Goal: Task Accomplishment & Management: Use online tool/utility

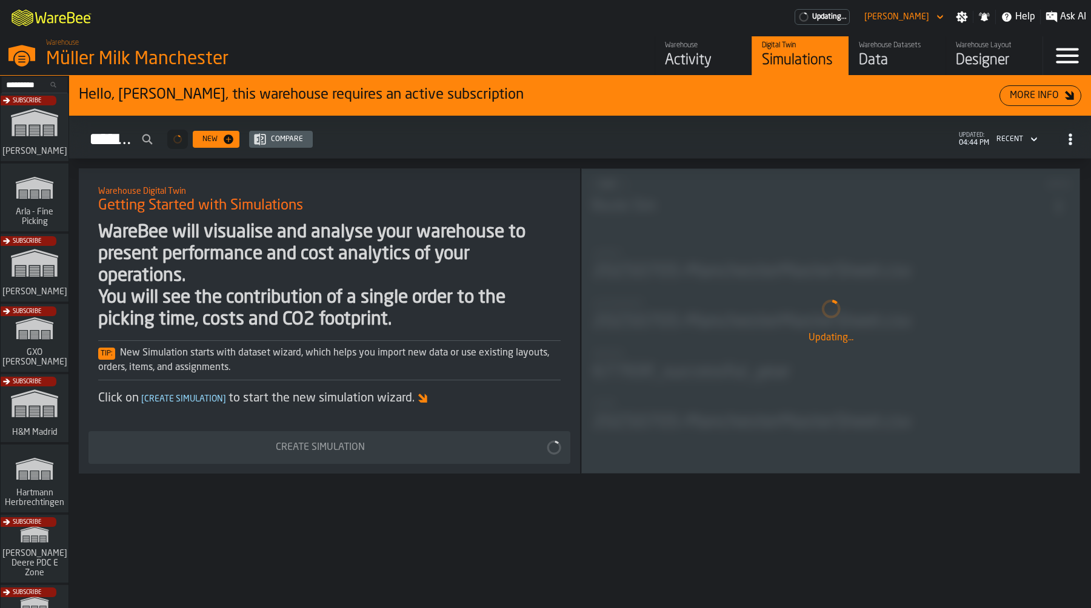
click at [697, 59] on div "Activity" at bounding box center [703, 60] width 77 height 19
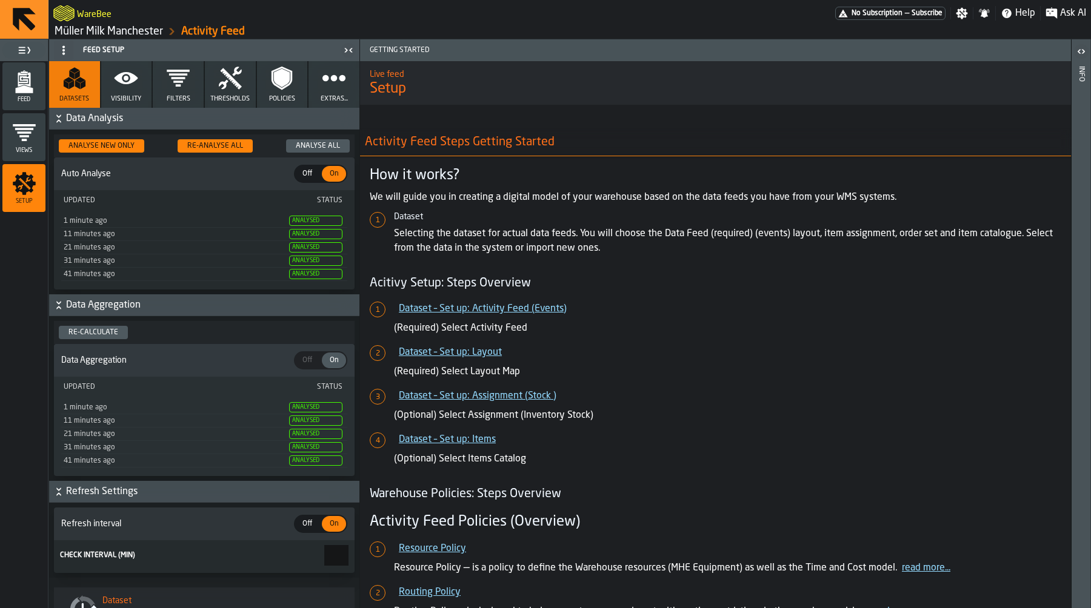
click at [330, 66] on icon "button" at bounding box center [334, 78] width 24 height 24
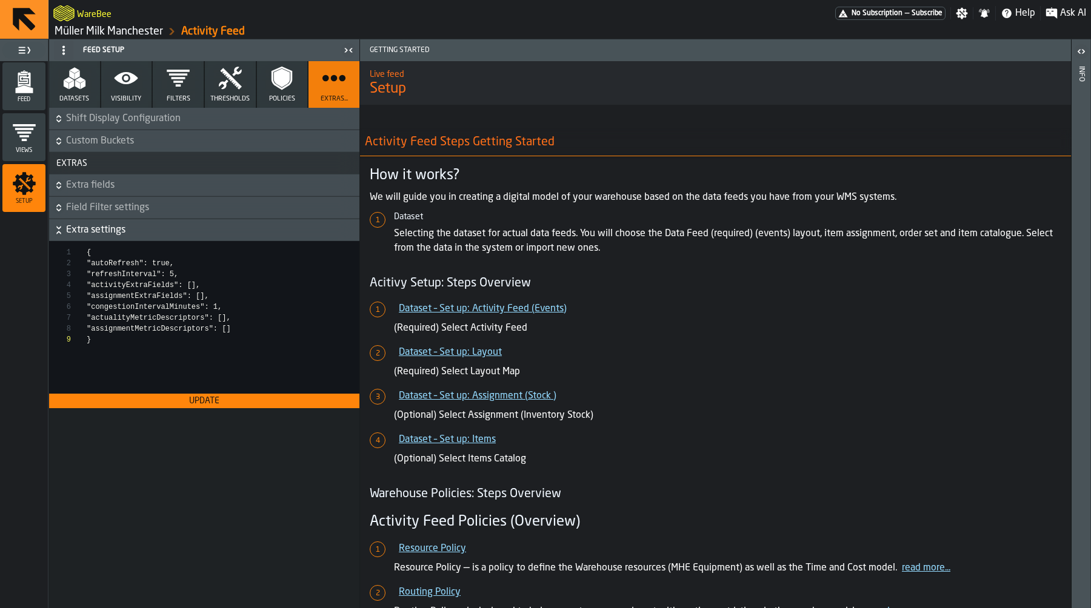
scroll to position [87, 0]
click at [173, 201] on span "Field Filter settings" at bounding box center [211, 208] width 291 height 15
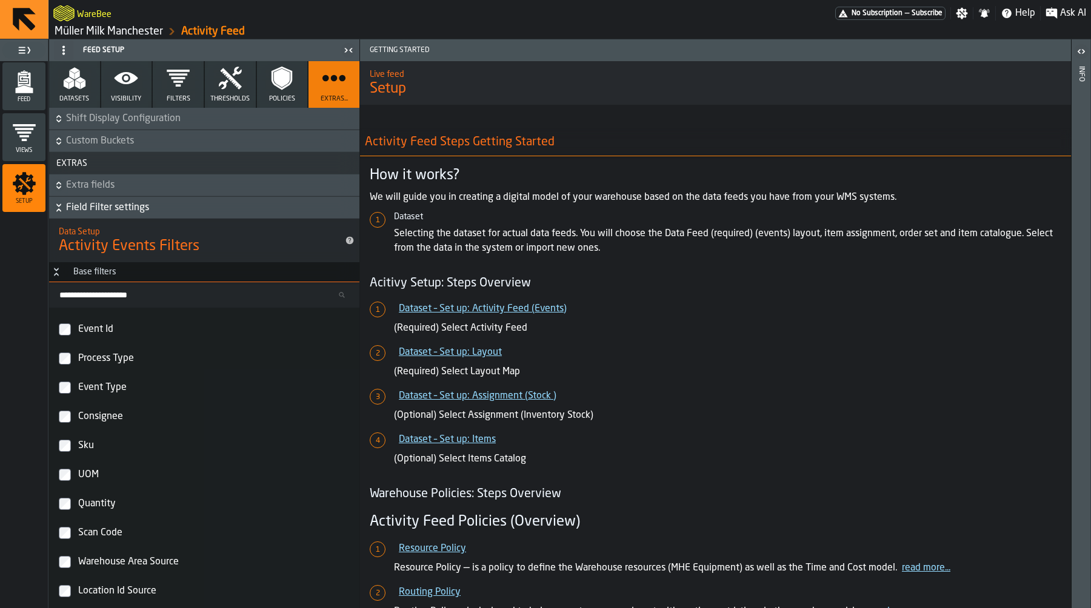
click at [173, 181] on span "Extra fields" at bounding box center [211, 185] width 291 height 15
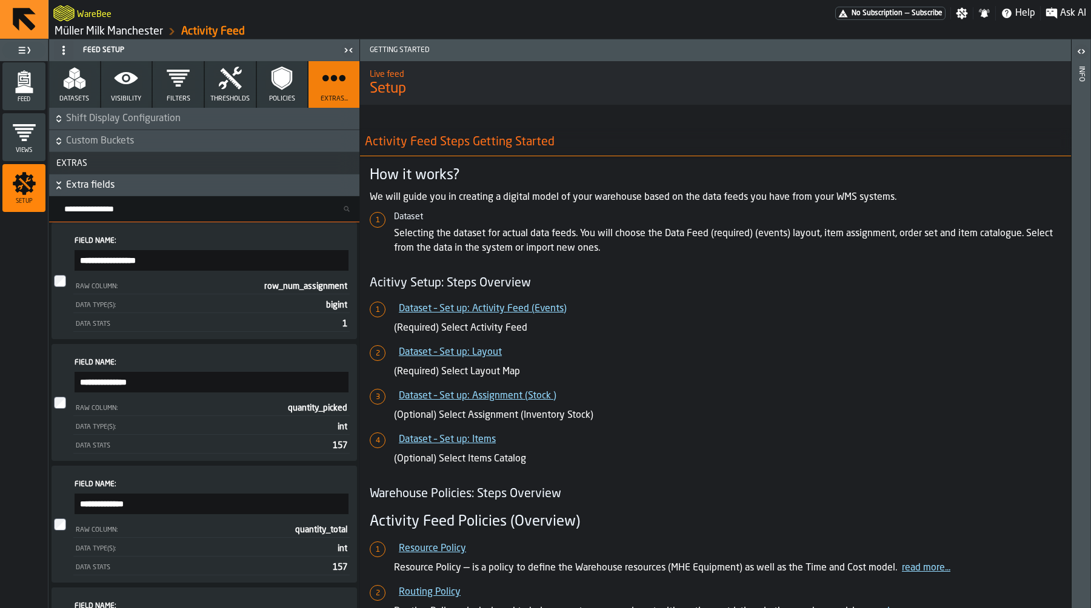
click at [117, 89] on icon "button" at bounding box center [126, 78] width 24 height 24
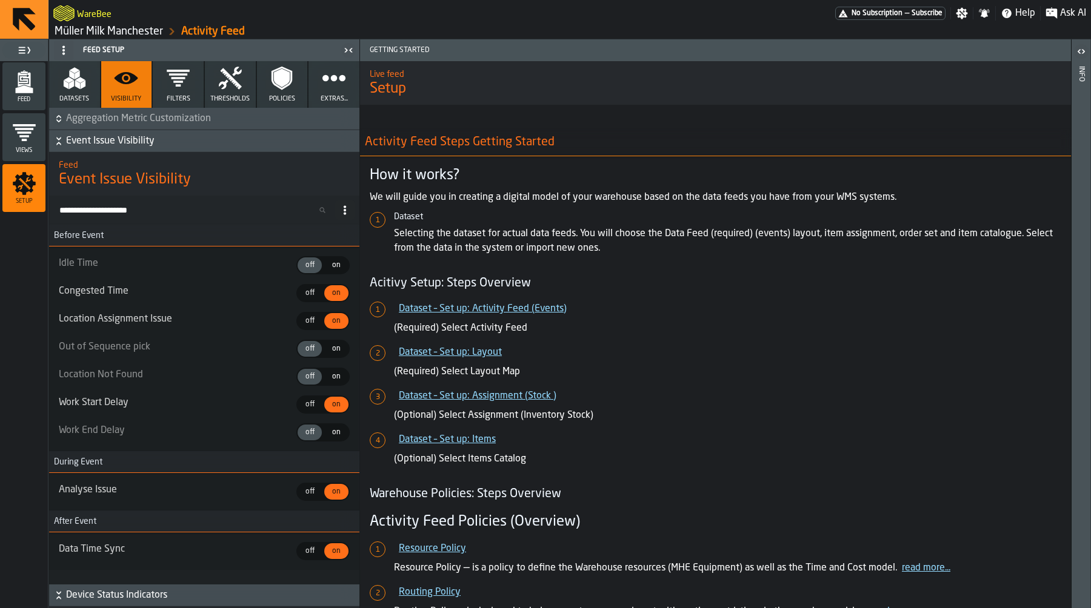
click at [145, 114] on span "Aggregation Metric Customization" at bounding box center [211, 118] width 291 height 15
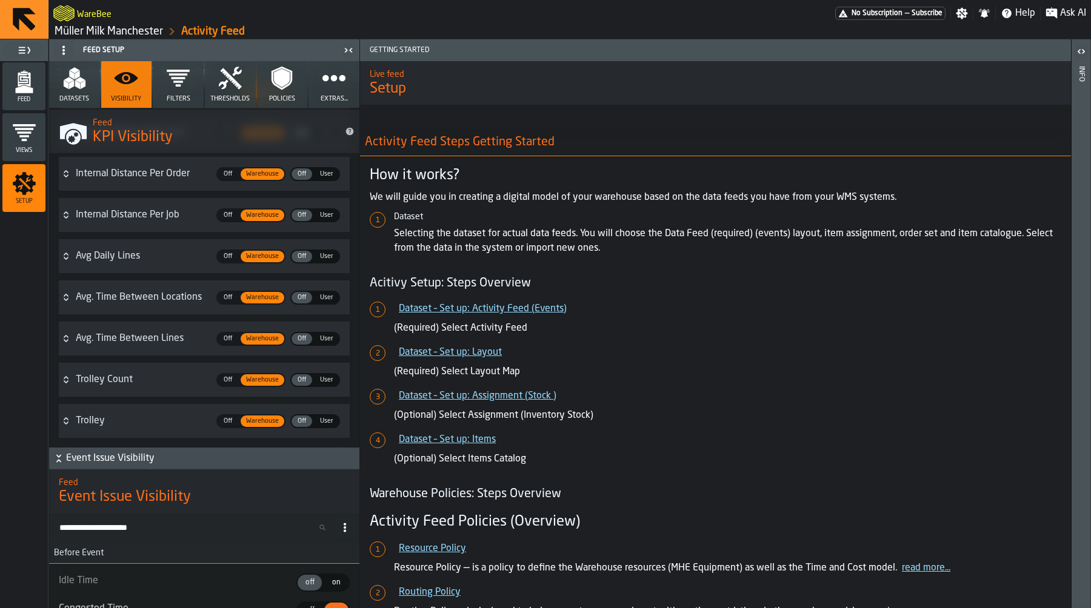
scroll to position [3321, 0]
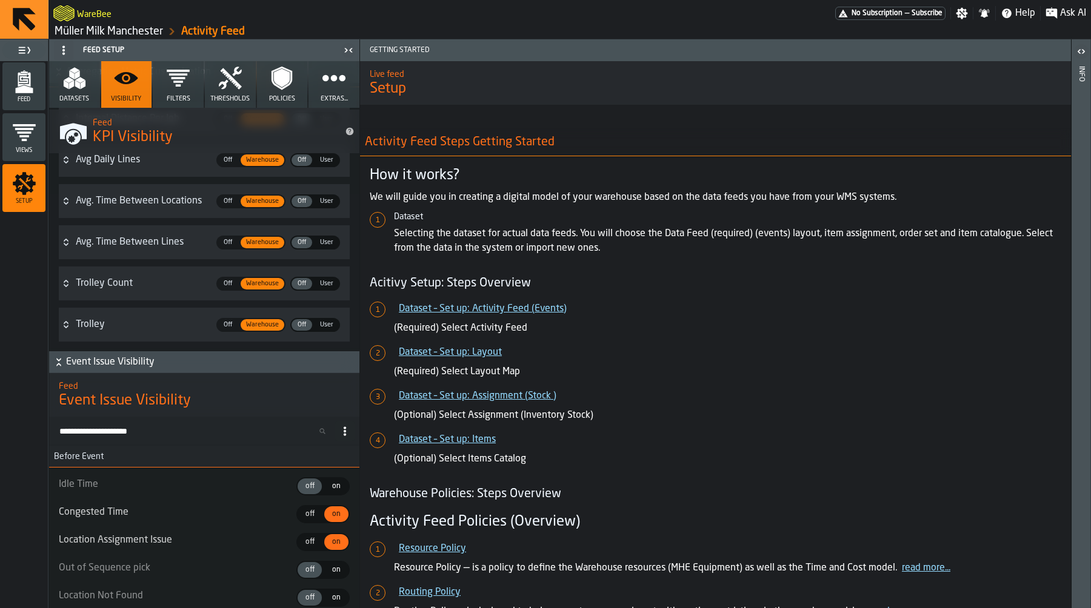
click at [316, 325] on span "User" at bounding box center [326, 325] width 23 height 10
click at [322, 284] on span "User" at bounding box center [326, 284] width 23 height 10
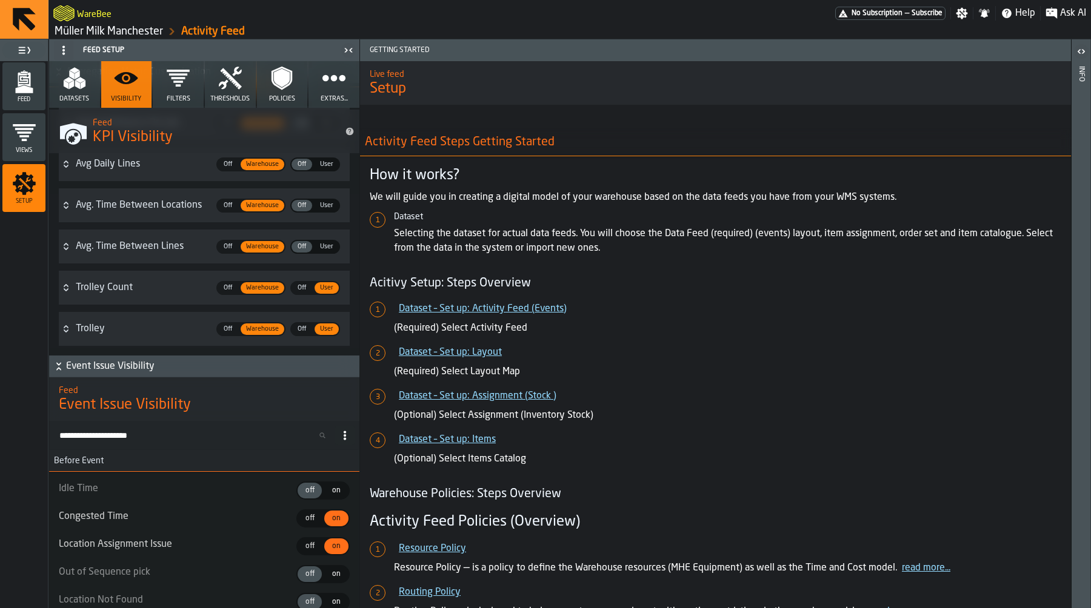
scroll to position [3316, 0]
click at [4, 90] on div "Feed" at bounding box center [23, 86] width 43 height 33
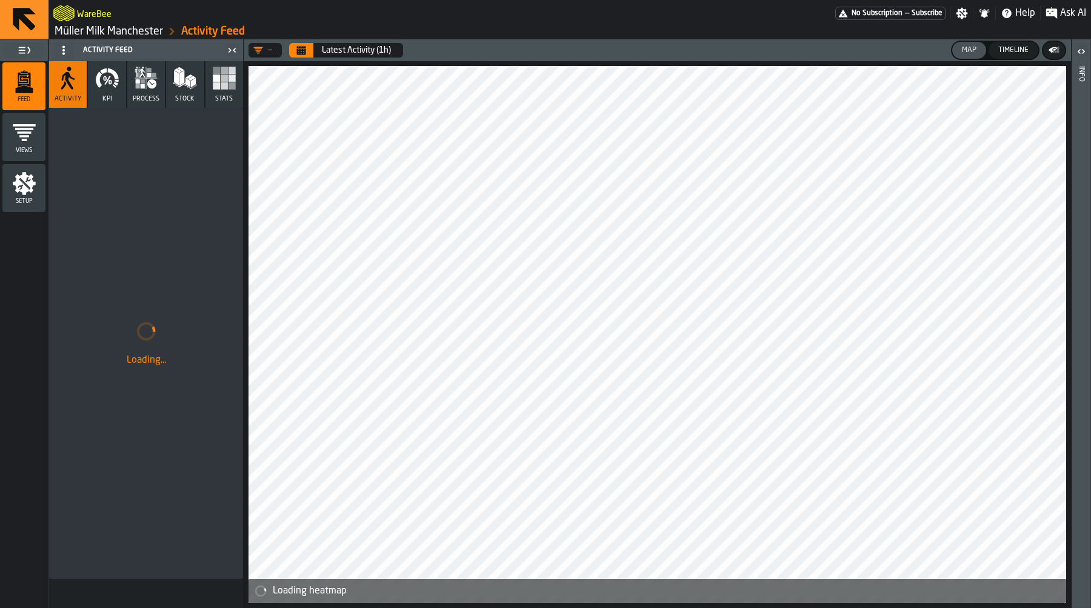
click at [112, 88] on icon "button" at bounding box center [107, 78] width 24 height 24
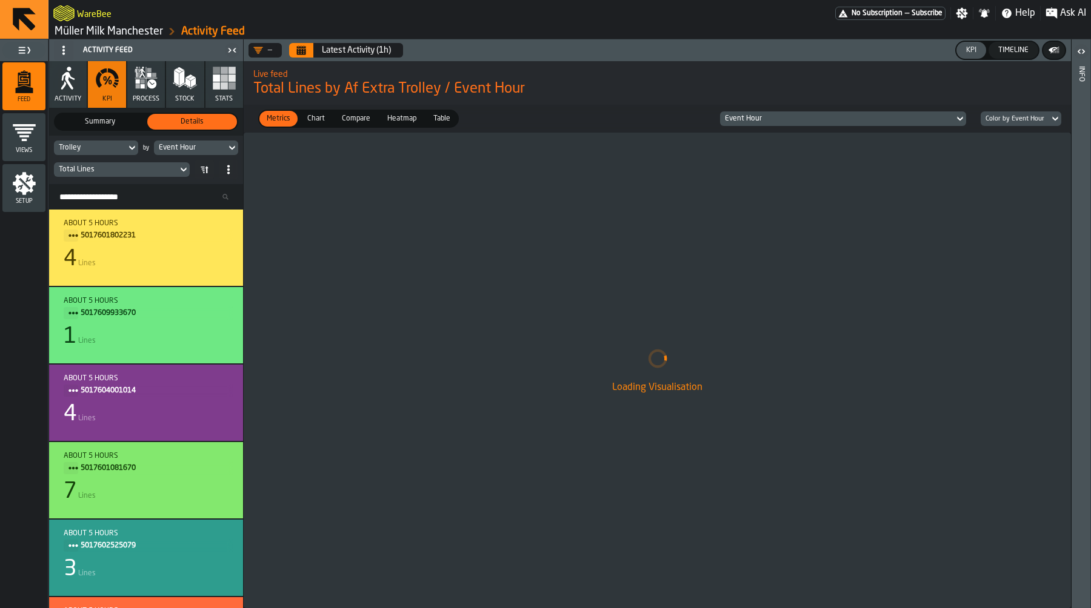
click at [113, 151] on div "Trolley" at bounding box center [90, 148] width 62 height 8
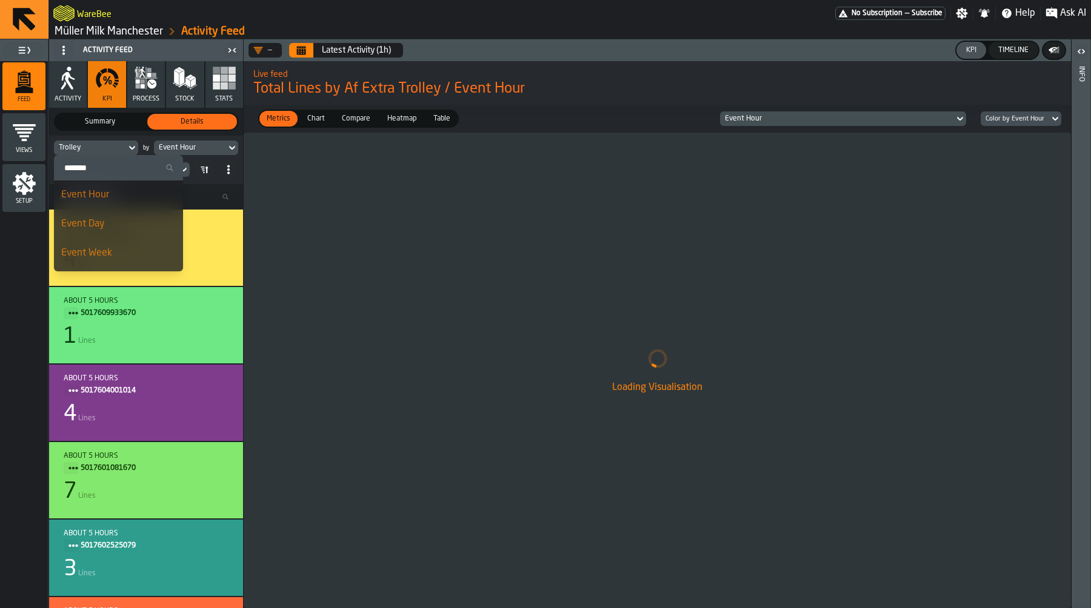
click at [115, 162] on input "Search" at bounding box center [118, 168] width 119 height 16
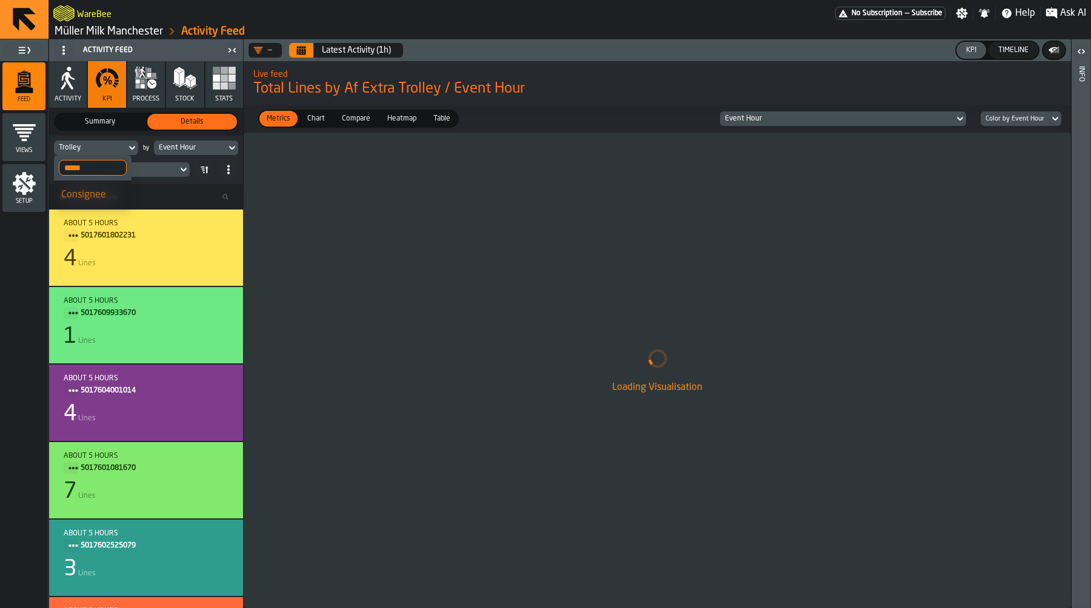
type input "*****"
click at [95, 191] on div "Consignee" at bounding box center [92, 195] width 63 height 15
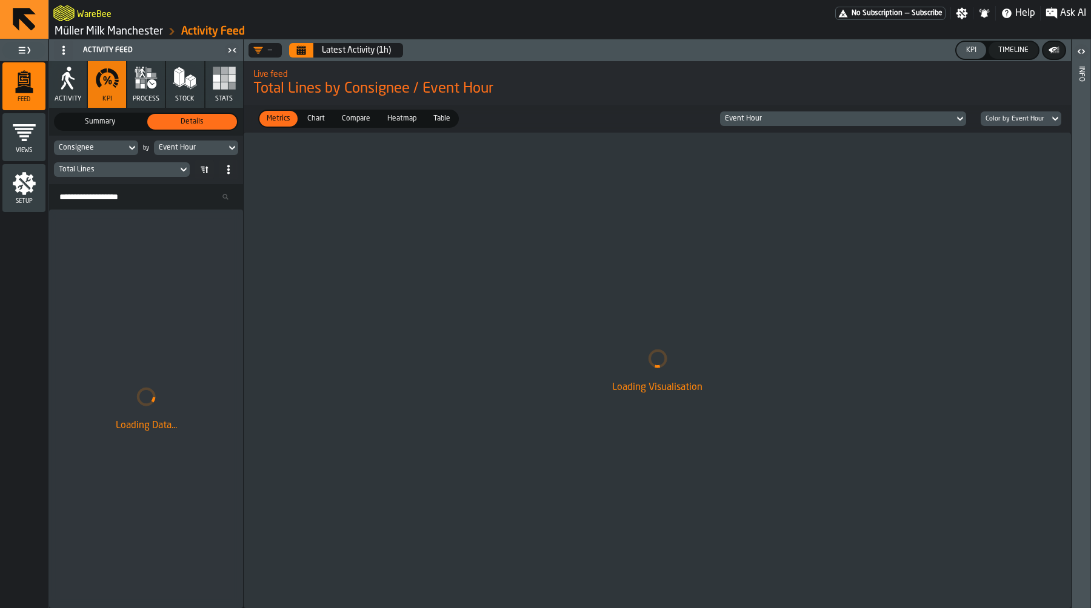
click at [142, 171] on div "Total Lines" at bounding box center [116, 169] width 114 height 8
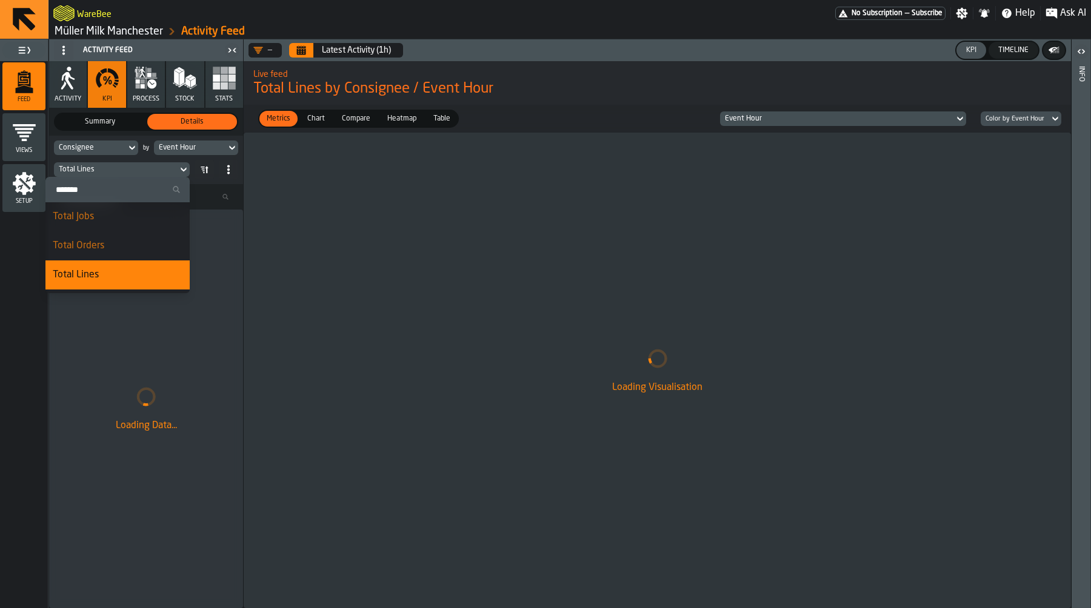
click at [132, 187] on input "Search" at bounding box center [117, 190] width 135 height 16
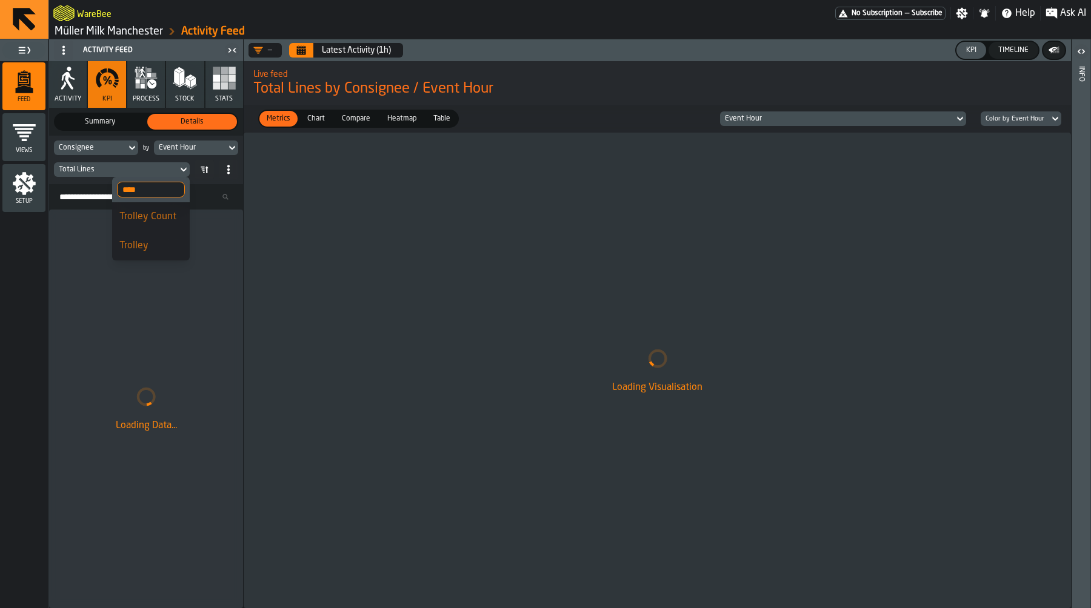
type input "****"
click at [134, 218] on div "Trolley Count" at bounding box center [150, 217] width 63 height 15
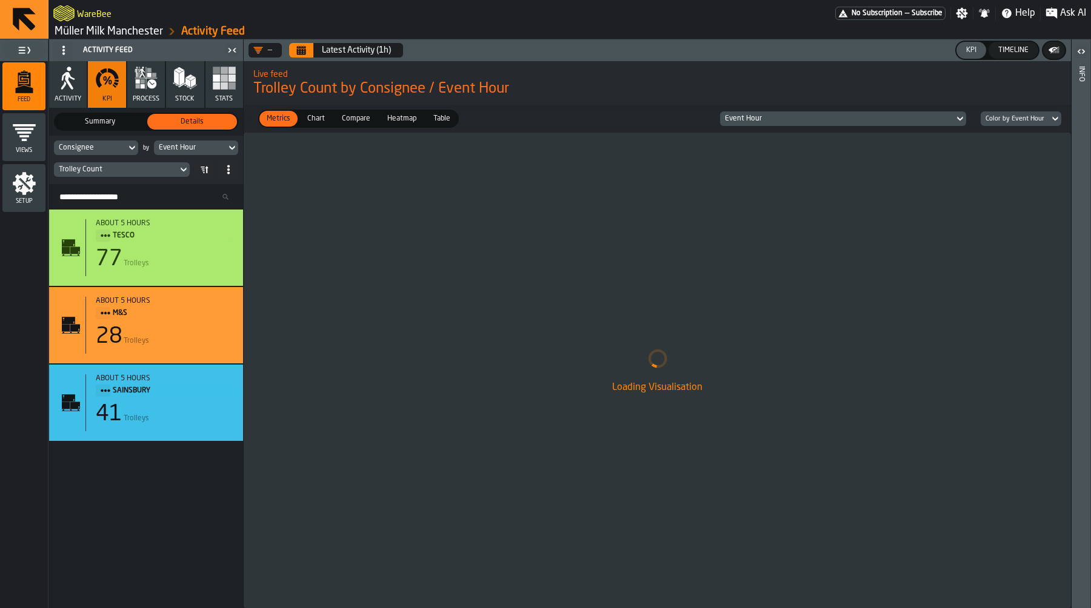
click at [298, 48] on icon "Calendar" at bounding box center [301, 48] width 9 height 2
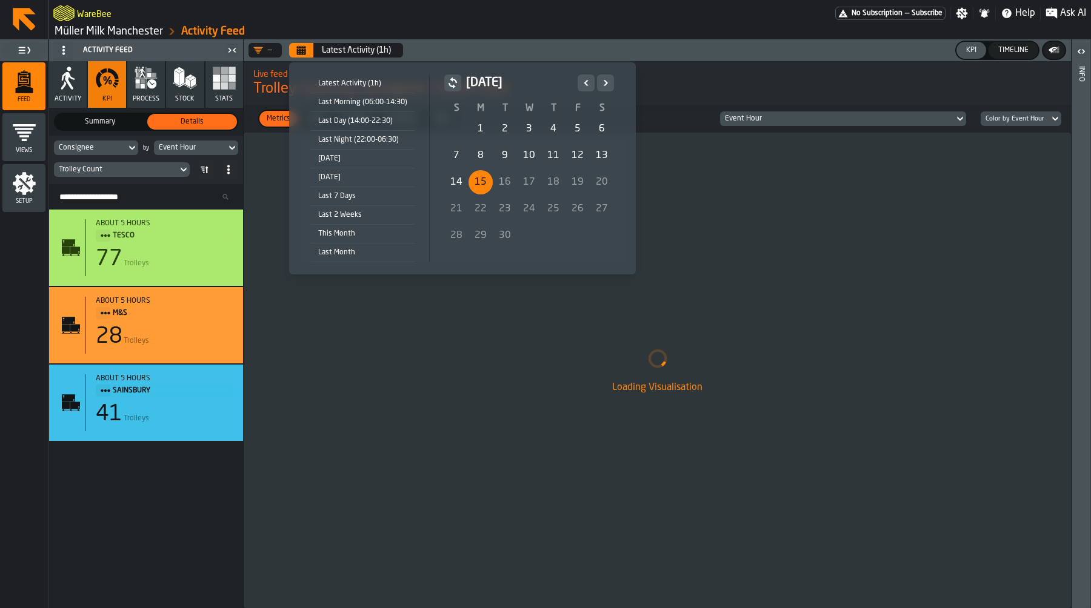
click at [456, 155] on div "7" at bounding box center [456, 156] width 24 height 24
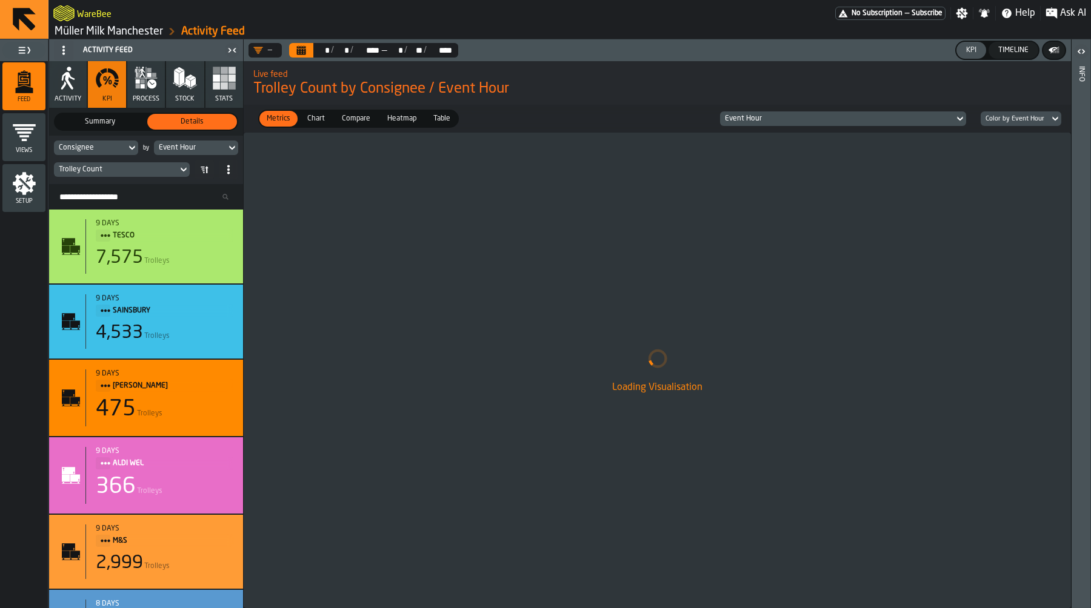
click at [230, 142] on icon at bounding box center [232, 148] width 12 height 15
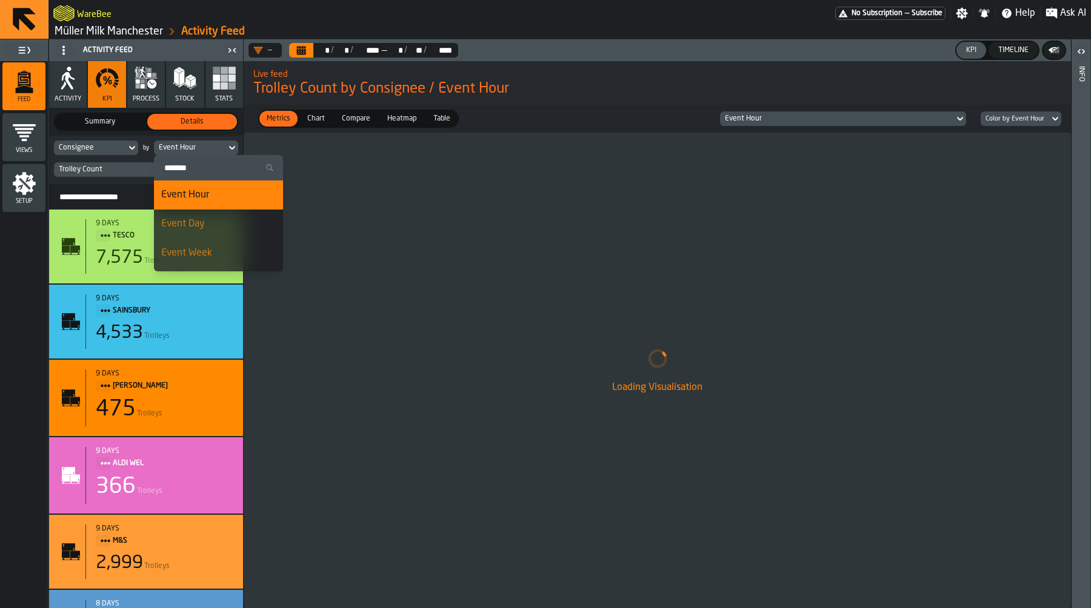
click at [217, 230] on div "Event Day" at bounding box center [218, 224] width 115 height 15
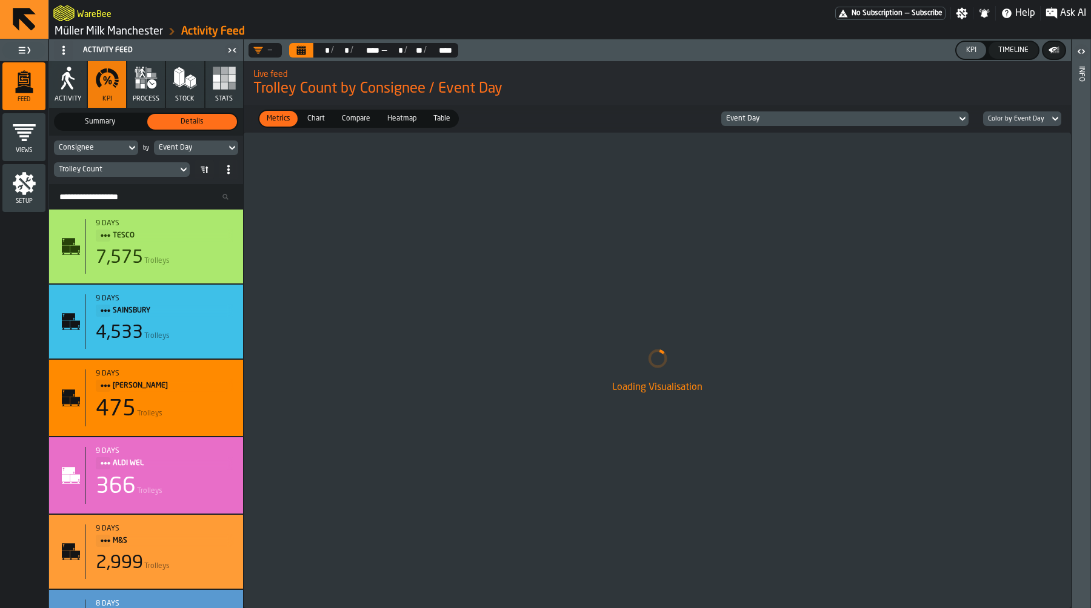
click at [319, 125] on div "Chart" at bounding box center [316, 119] width 32 height 16
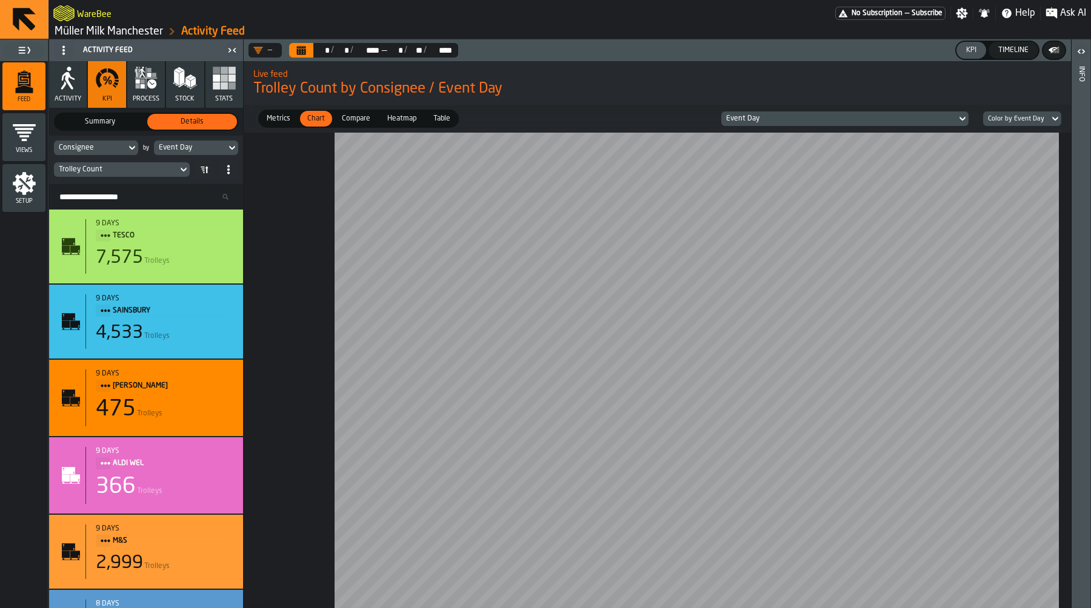
click at [290, 317] on div at bounding box center [657, 371] width 827 height 476
click at [1048, 119] on div "Color by Event Day" at bounding box center [1016, 119] width 66 height 13
click at [1030, 156] on div "Color by Consignee" at bounding box center [1019, 147] width 63 height 29
click at [345, 117] on span "Compare" at bounding box center [356, 118] width 38 height 11
